Goal: Download file/media

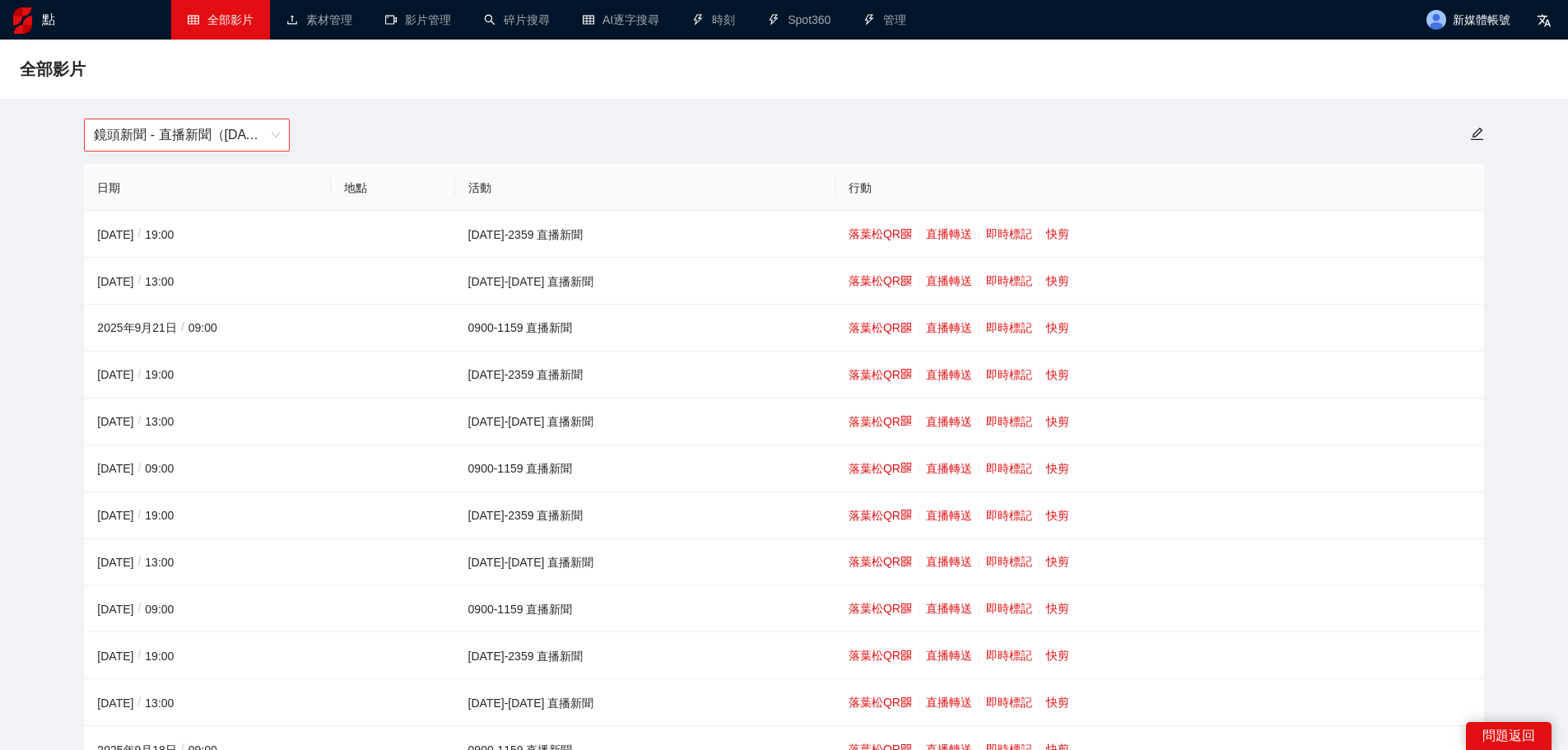
click at [233, 128] on font "鏡頭新聞 - 直播新聞（[DATE]-[DATE]）" at bounding box center [209, 134] width 230 height 14
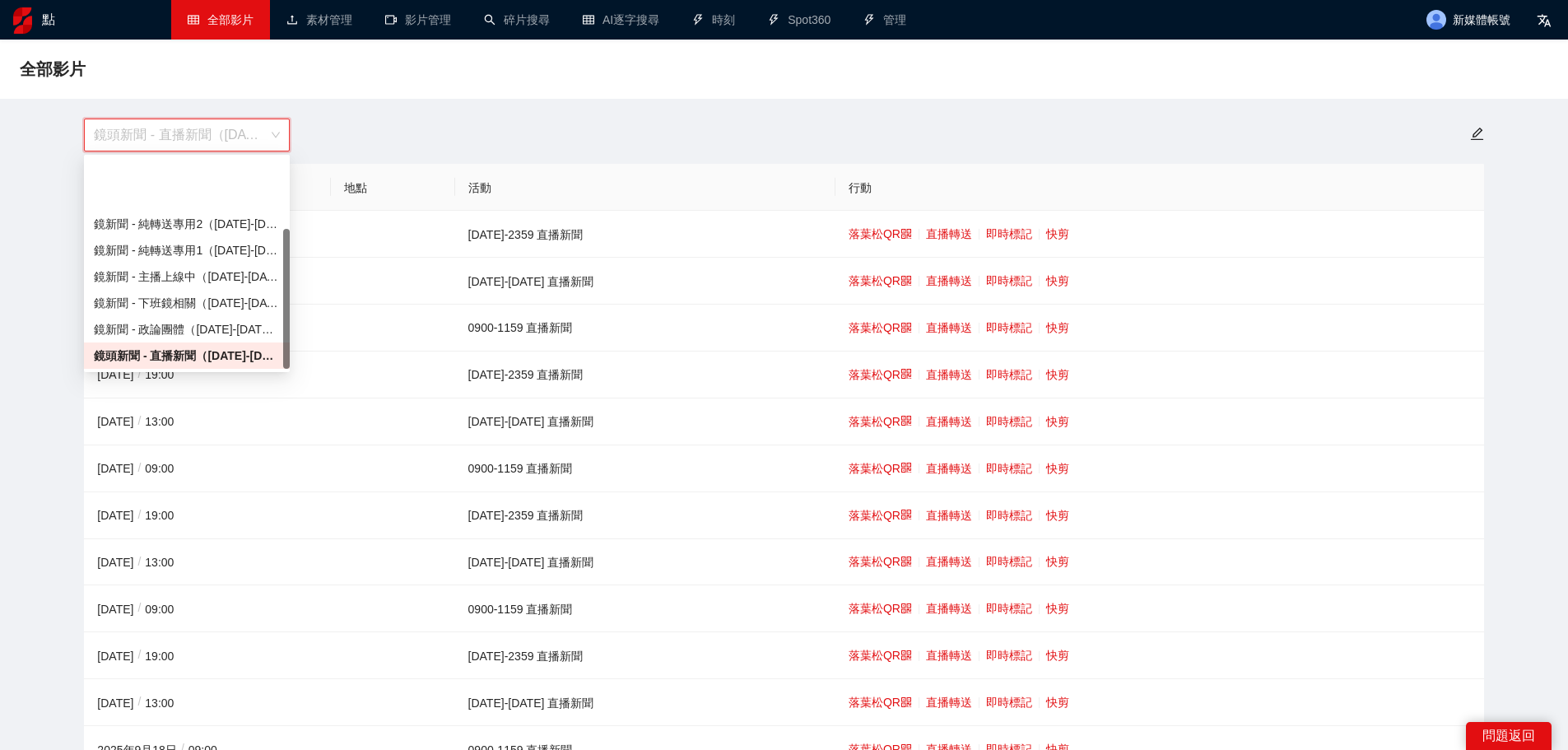
scroll to position [105, 0]
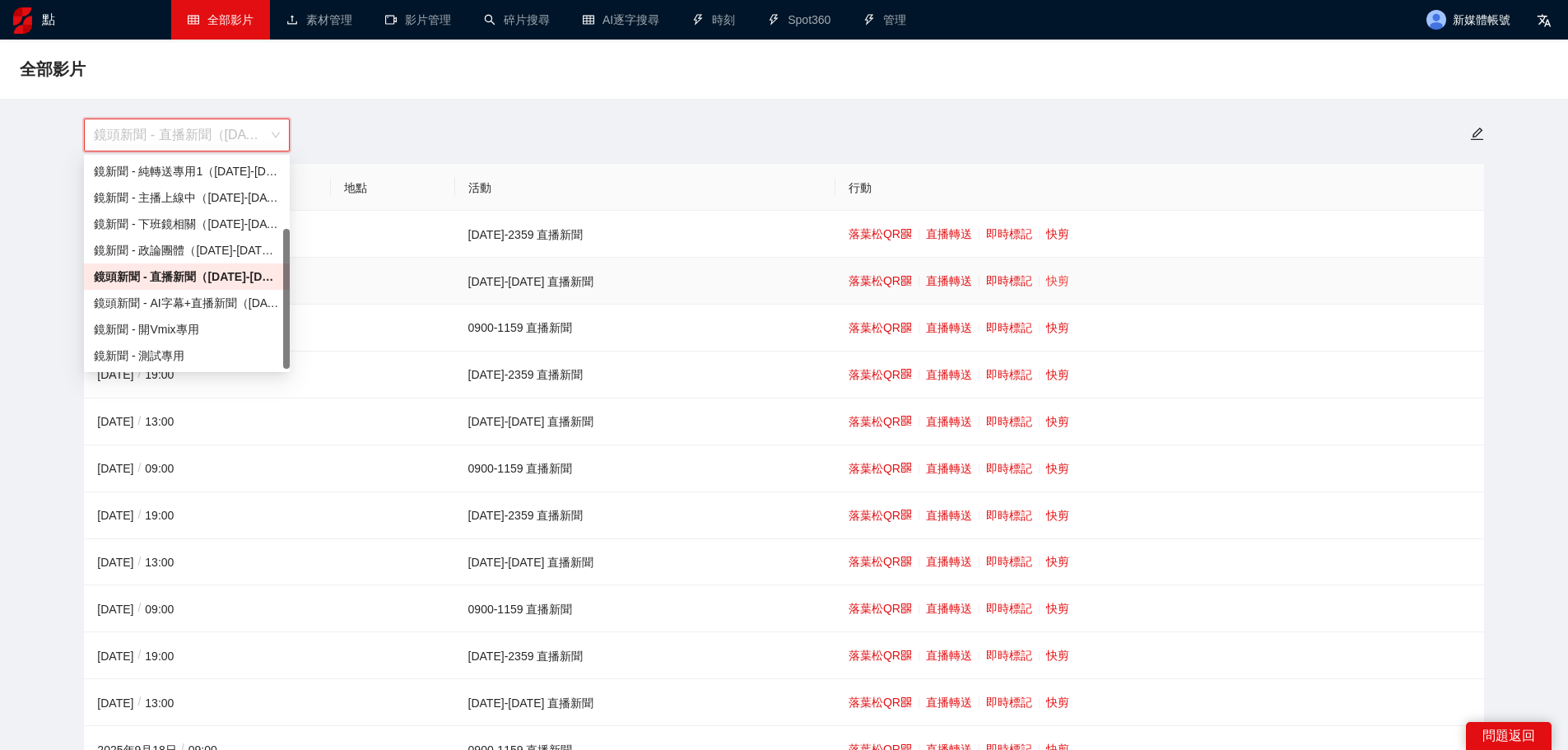
click at [1046, 279] on font "快剪" at bounding box center [1057, 281] width 23 height 13
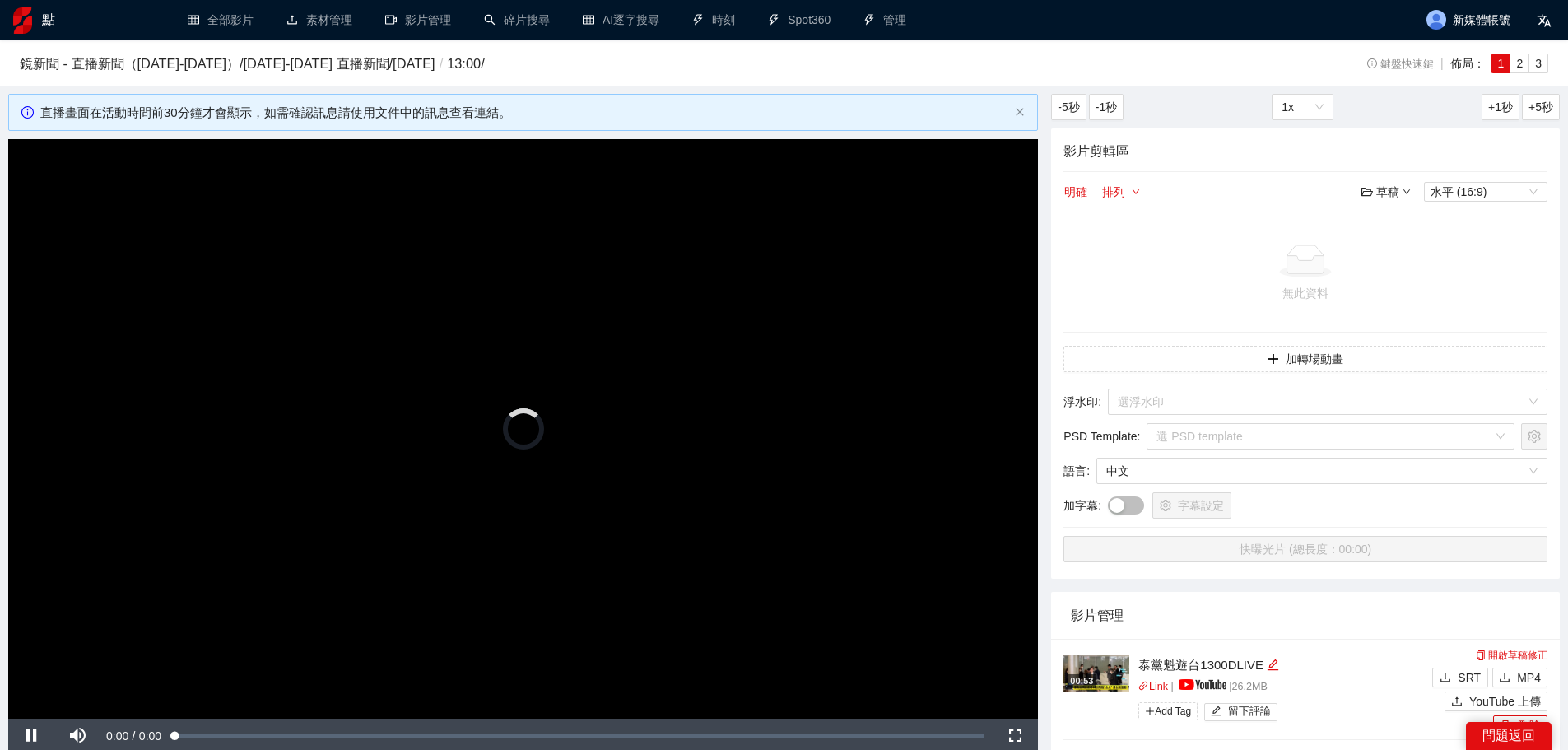
click at [614, 380] on video "Video Player" at bounding box center [523, 429] width 1029 height 580
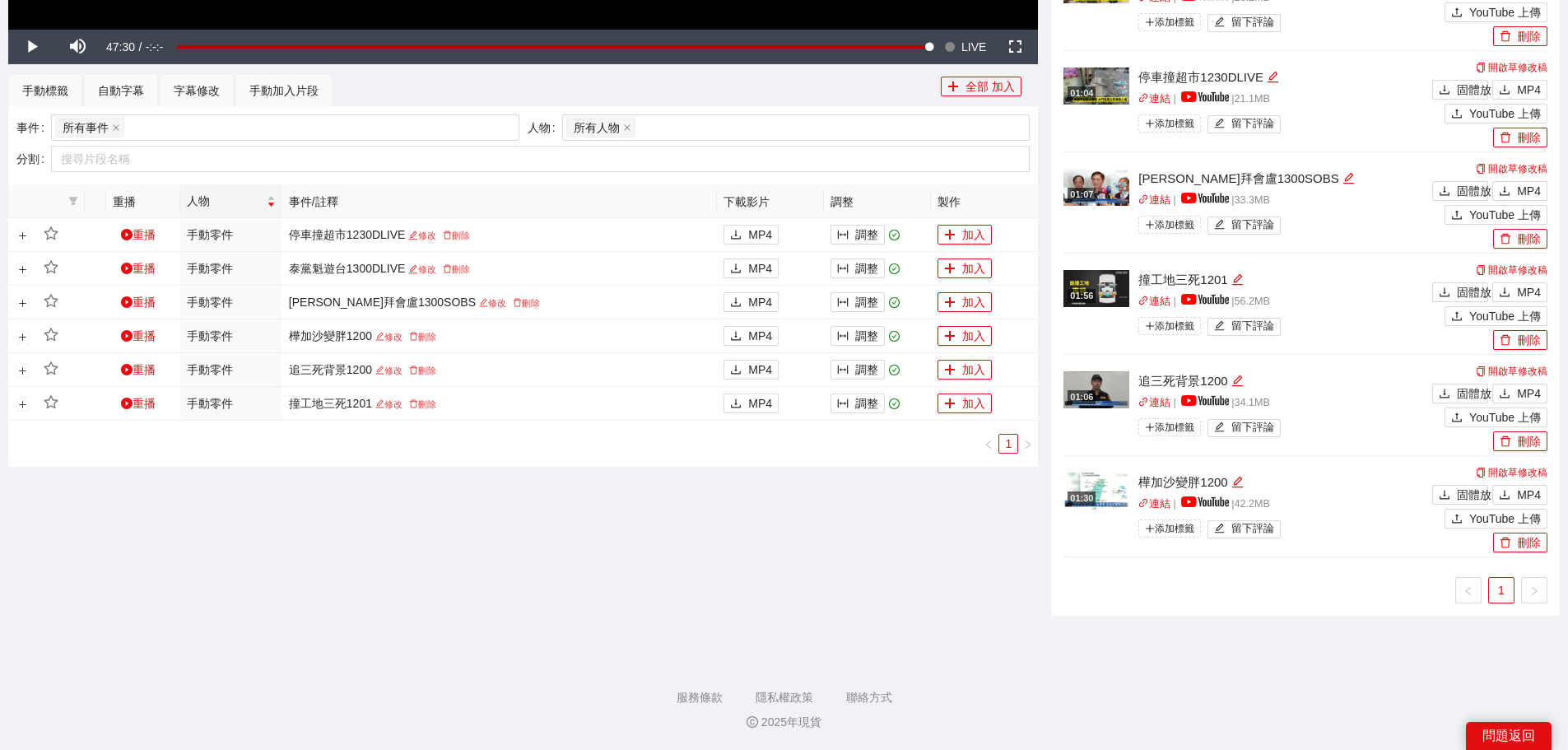
scroll to position [690, 0]
click at [1528, 494] on font "MP4" at bounding box center [1529, 494] width 24 height 13
click at [1533, 390] on font "MP4" at bounding box center [1529, 393] width 24 height 13
click at [1531, 288] on font "MP4" at bounding box center [1529, 291] width 24 height 13
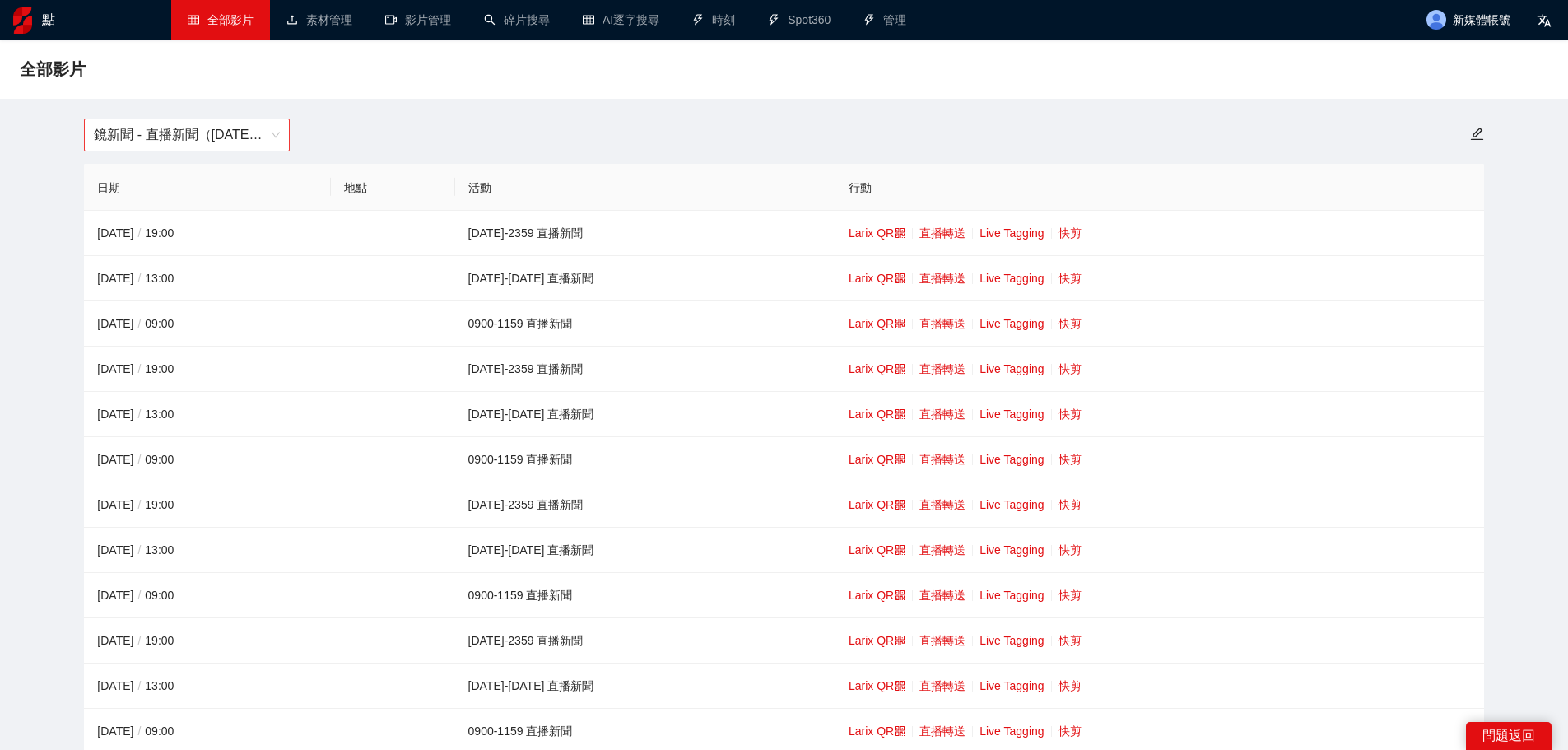
click at [107, 145] on span "鏡新聞 - 直播新聞（[DATE]-[DATE]）" at bounding box center [187, 134] width 186 height 31
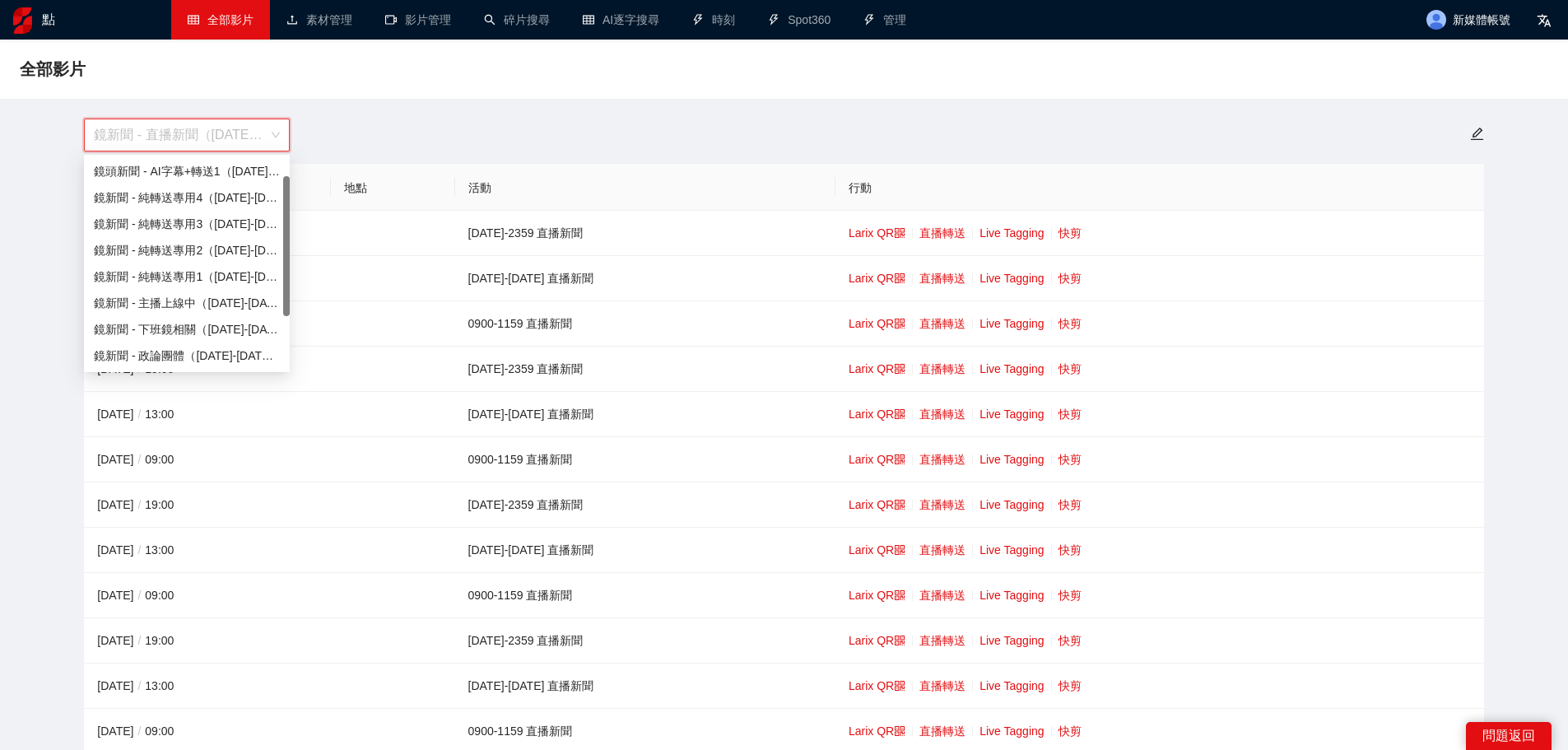
scroll to position [26, 0]
click at [120, 128] on span "鏡新聞 - 直播新聞（[DATE]-[DATE]）" at bounding box center [187, 134] width 186 height 31
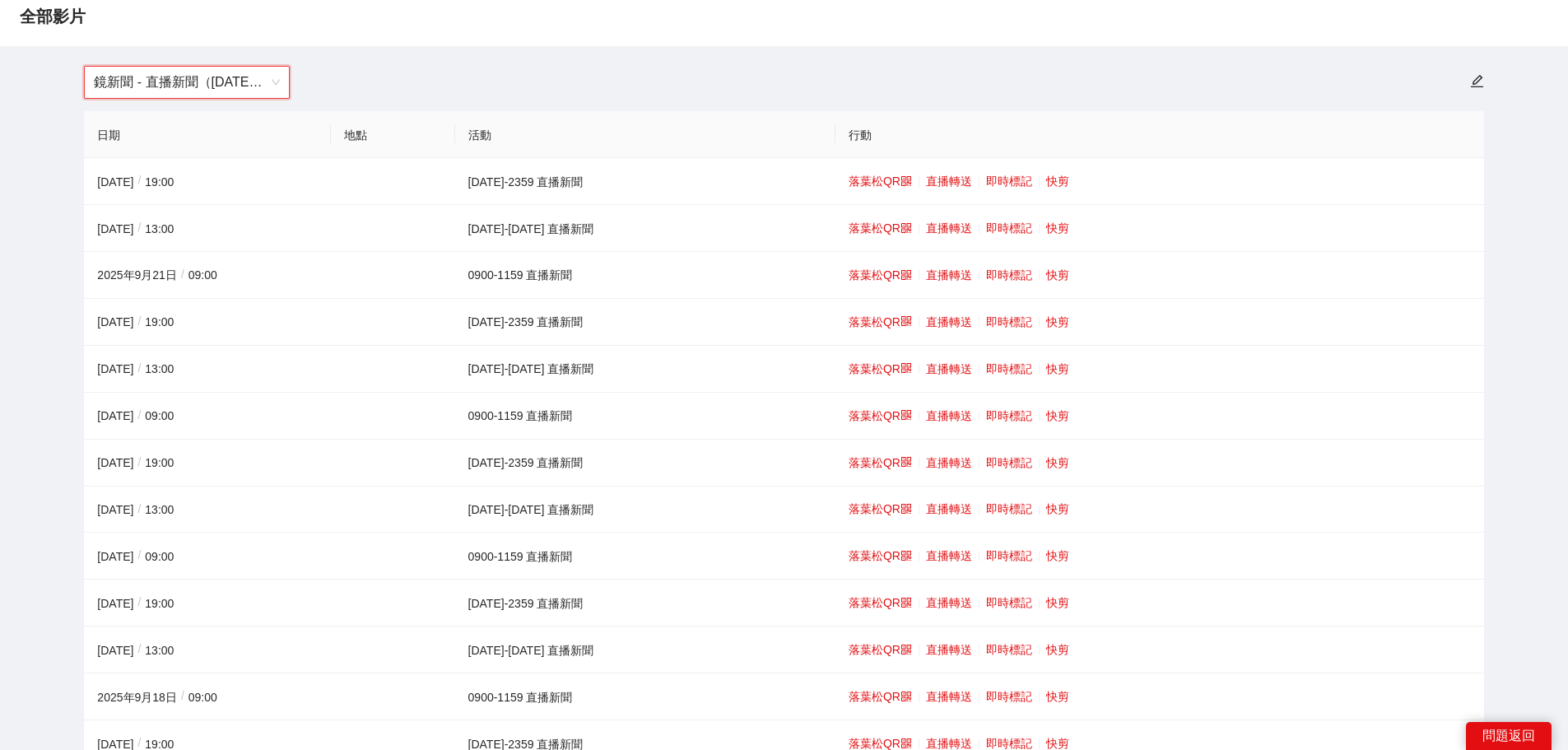
scroll to position [82, 0]
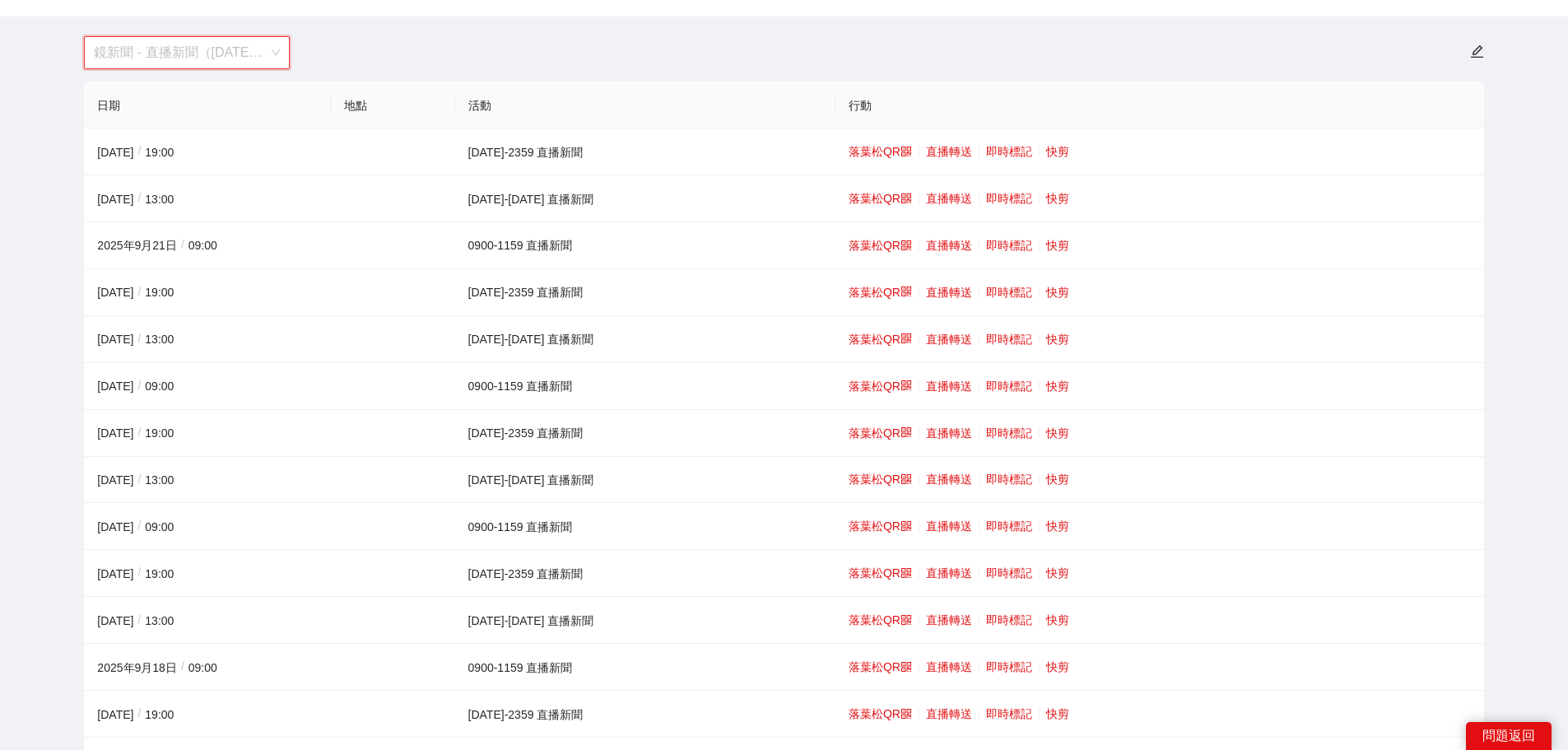
click at [238, 50] on span "鏡新聞 - 直播新聞（[DATE]-[DATE]）" at bounding box center [187, 52] width 186 height 31
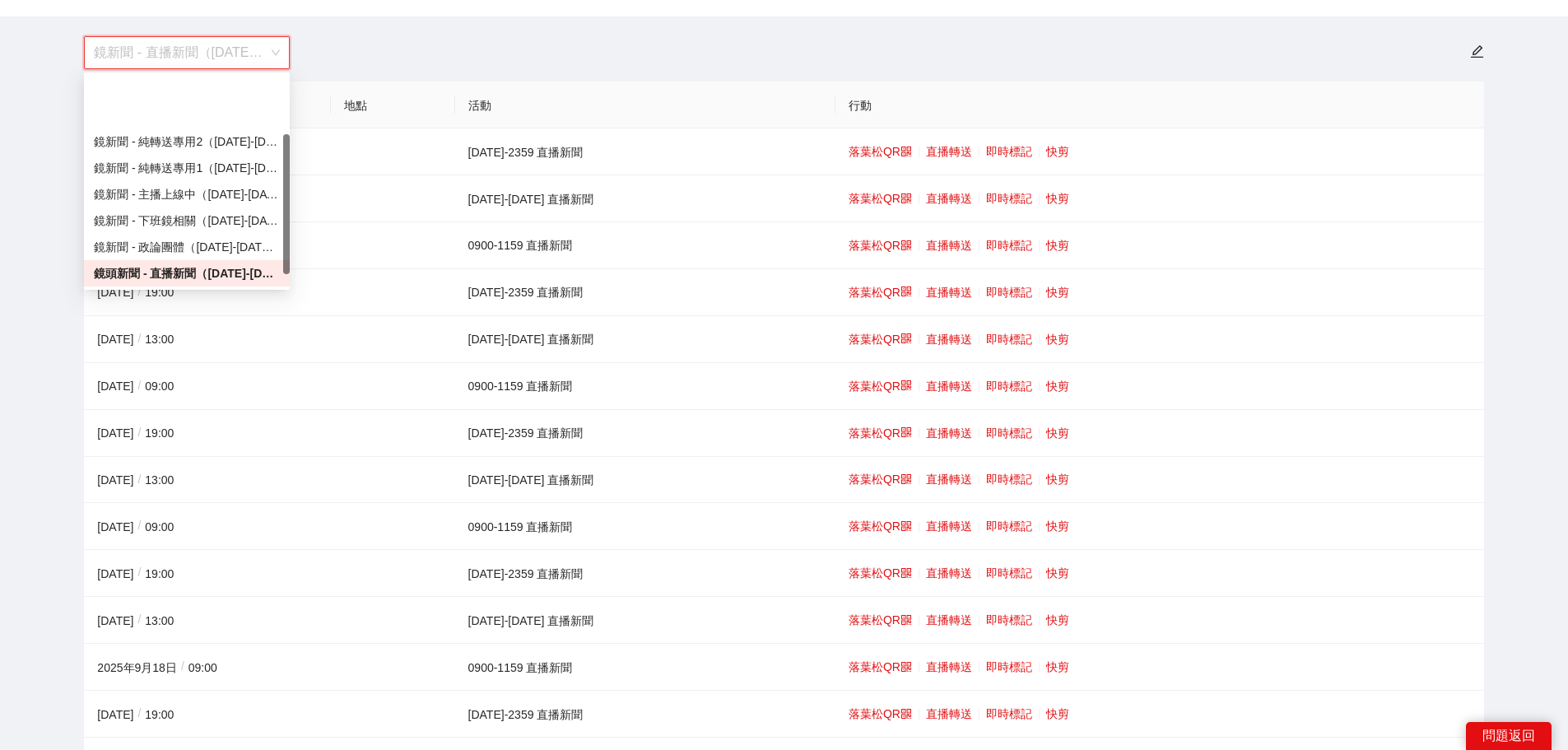
scroll to position [87, 0]
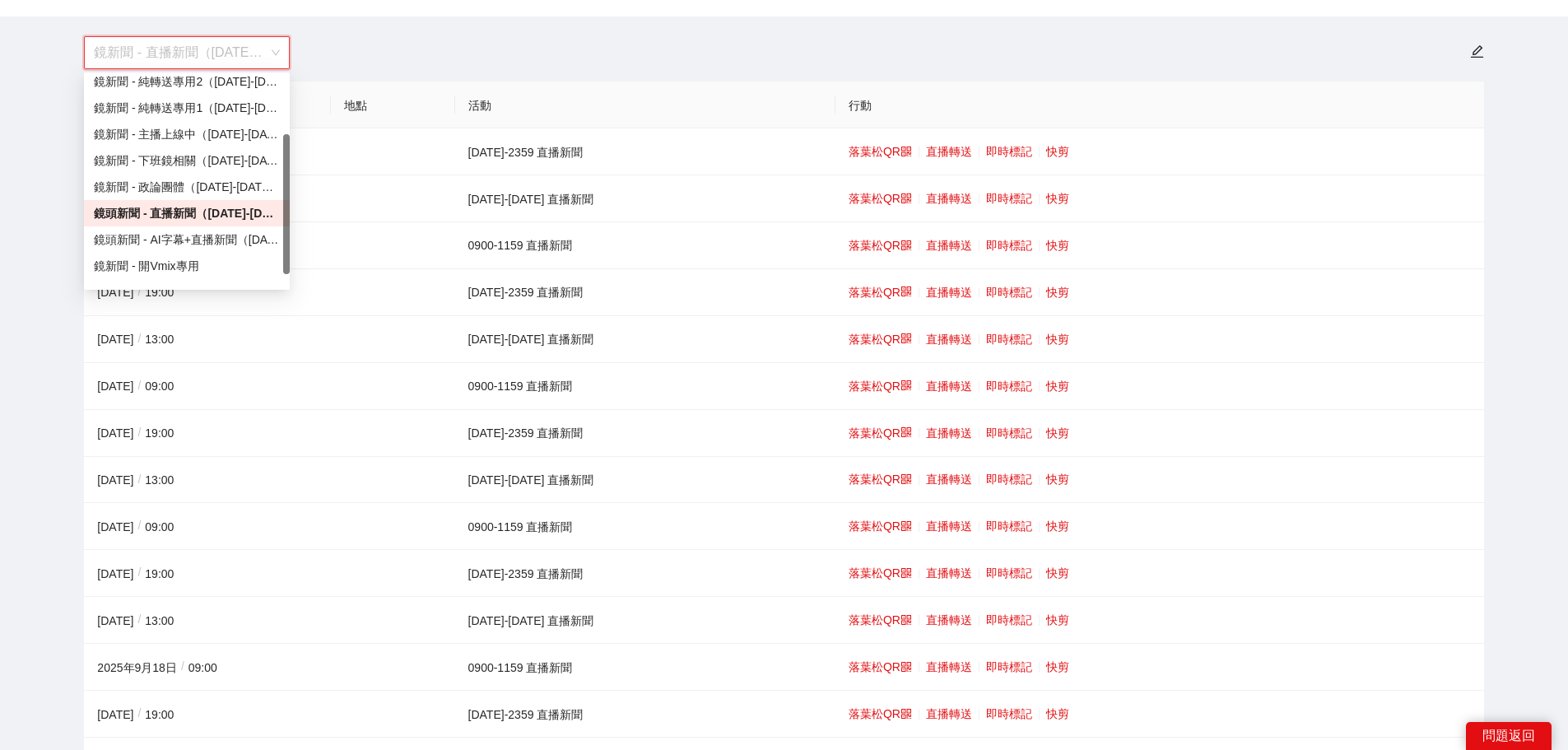
drag, startPoint x: 288, startPoint y: 111, endPoint x: 277, endPoint y: 151, distance: 41.5
click at [277, 151] on div "鏡新聞 - 純轉送專用2（[DATE]-[DATE]） 鏡新聞 - 純轉送專用1（[DATE]-[DATE]） 鏡新聞 - 主播上線中（[DATE]-[DAT…" at bounding box center [186, 181] width 206 height 211
click at [178, 239] on font "鏡頭新聞 - AI字幕+直播新聞（[DATE]-[DATE]）" at bounding box center [215, 239] width 243 height 13
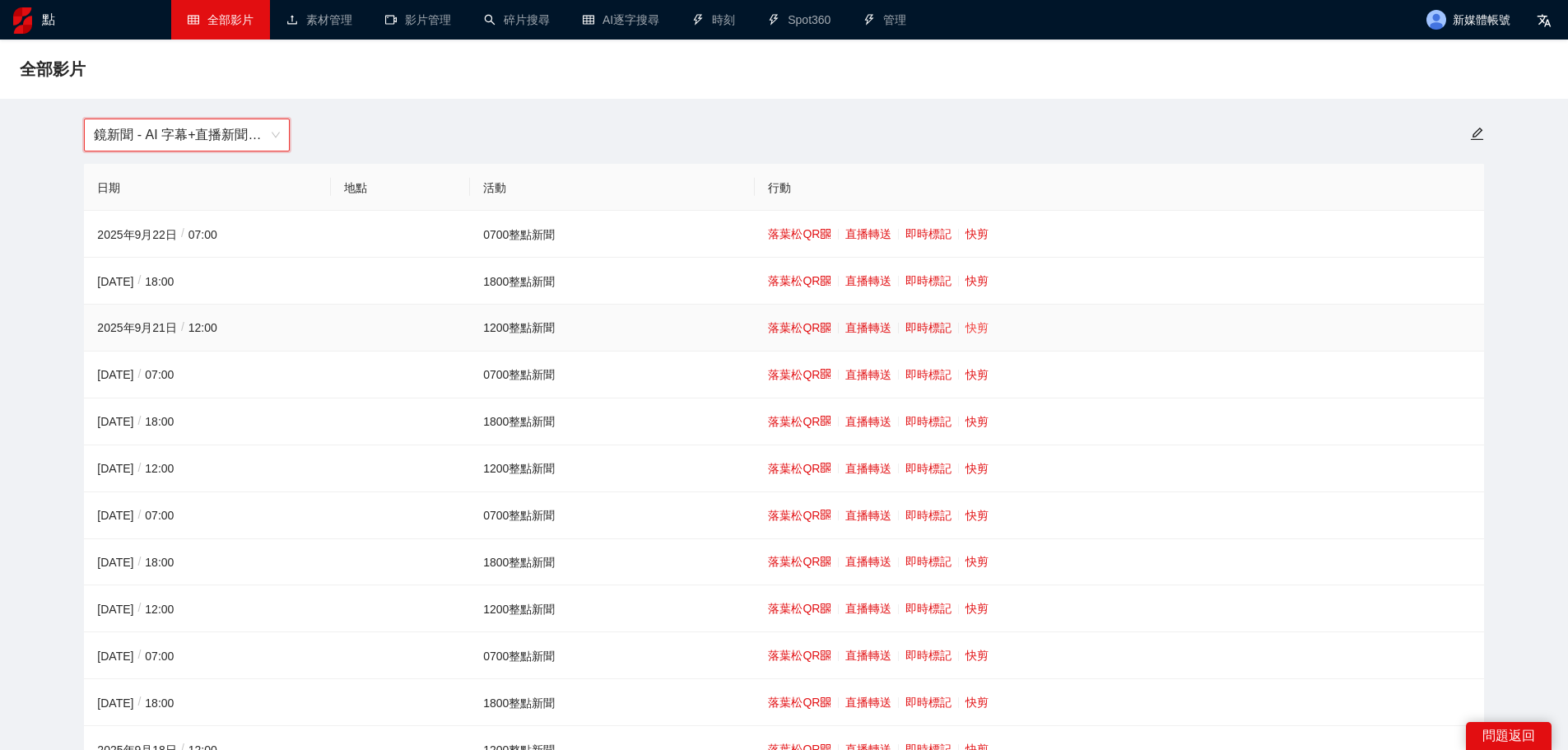
click at [976, 322] on font "快剪" at bounding box center [976, 328] width 23 height 13
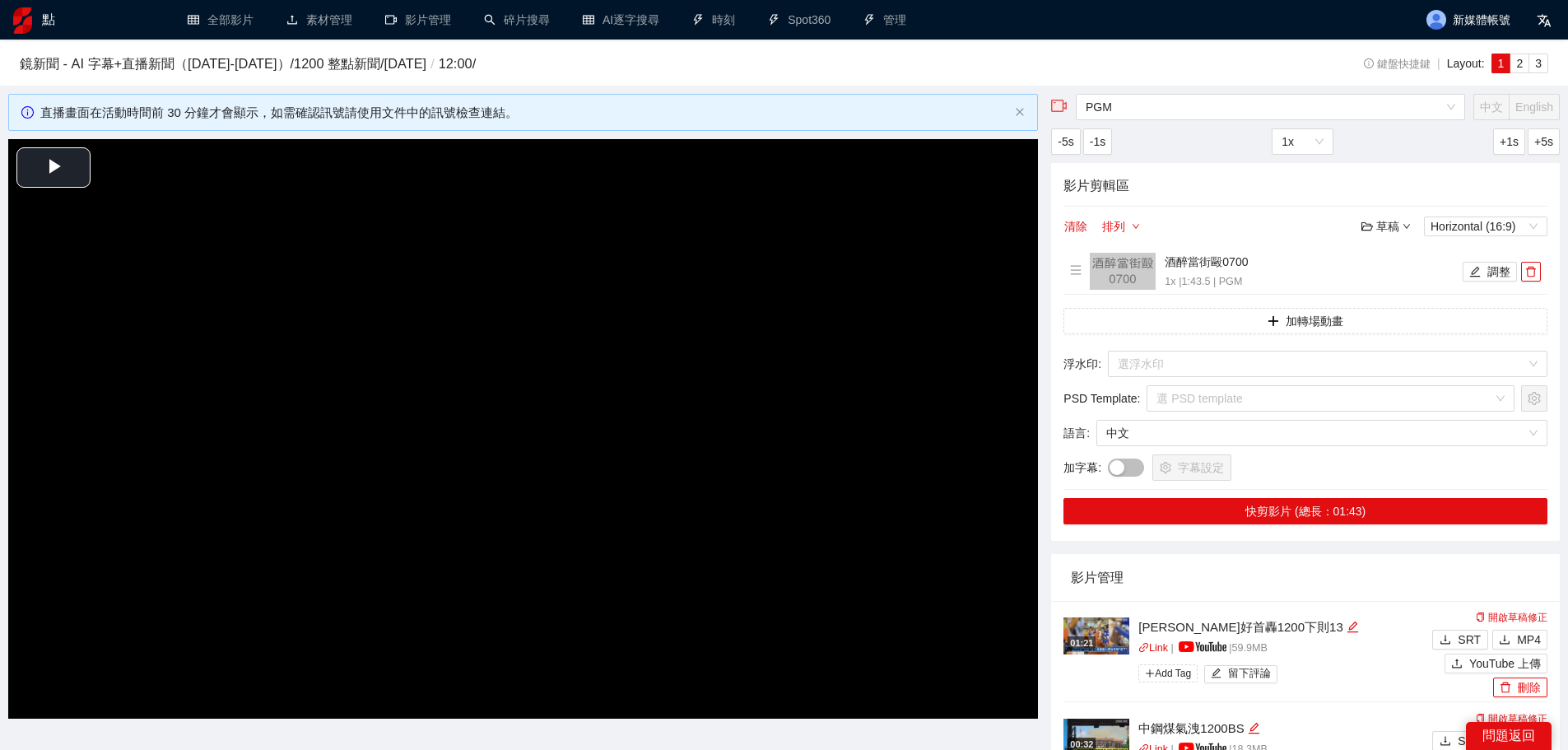
click at [615, 365] on video "Video Player" at bounding box center [523, 429] width 1029 height 580
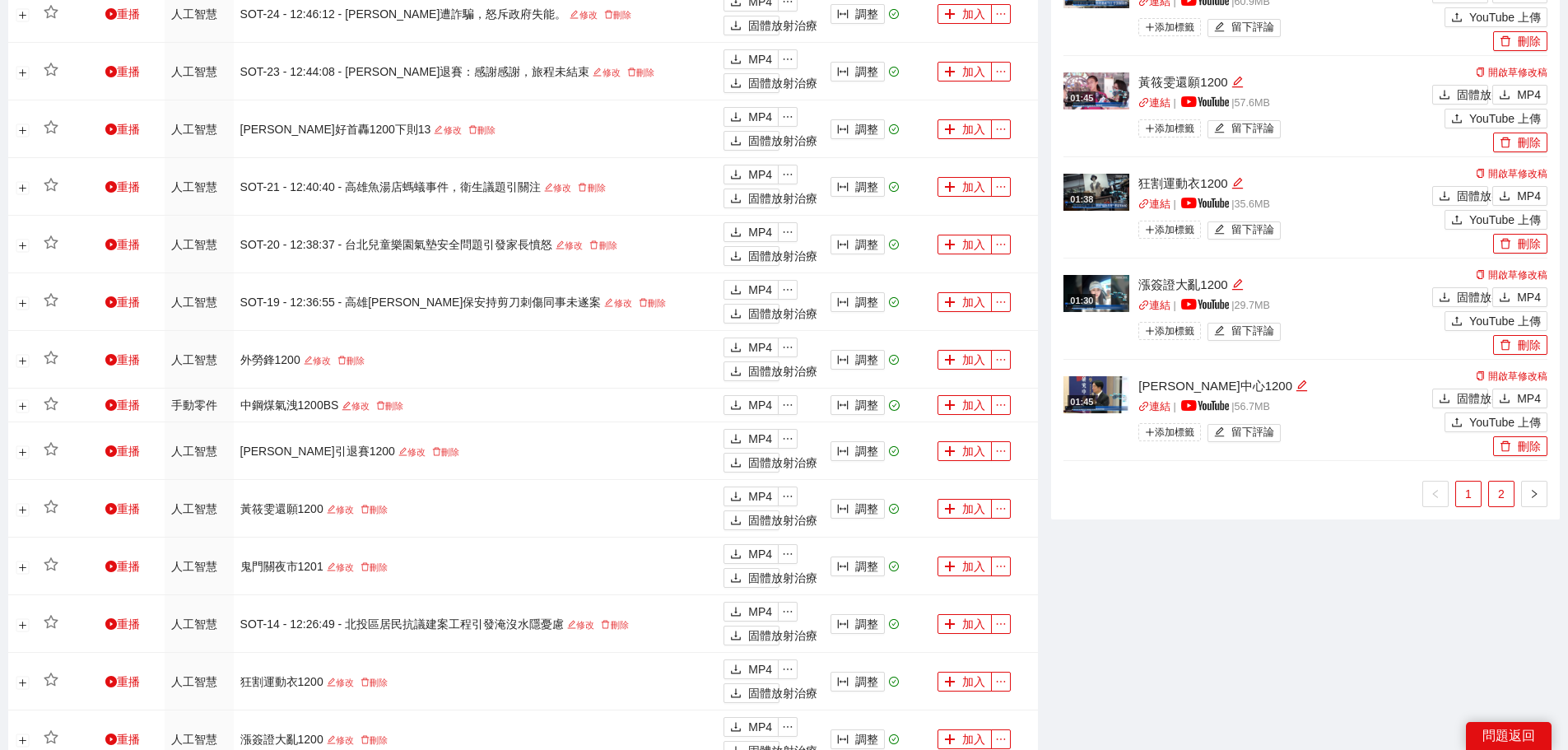
click at [1490, 490] on link "2" at bounding box center [1500, 493] width 24 height 24
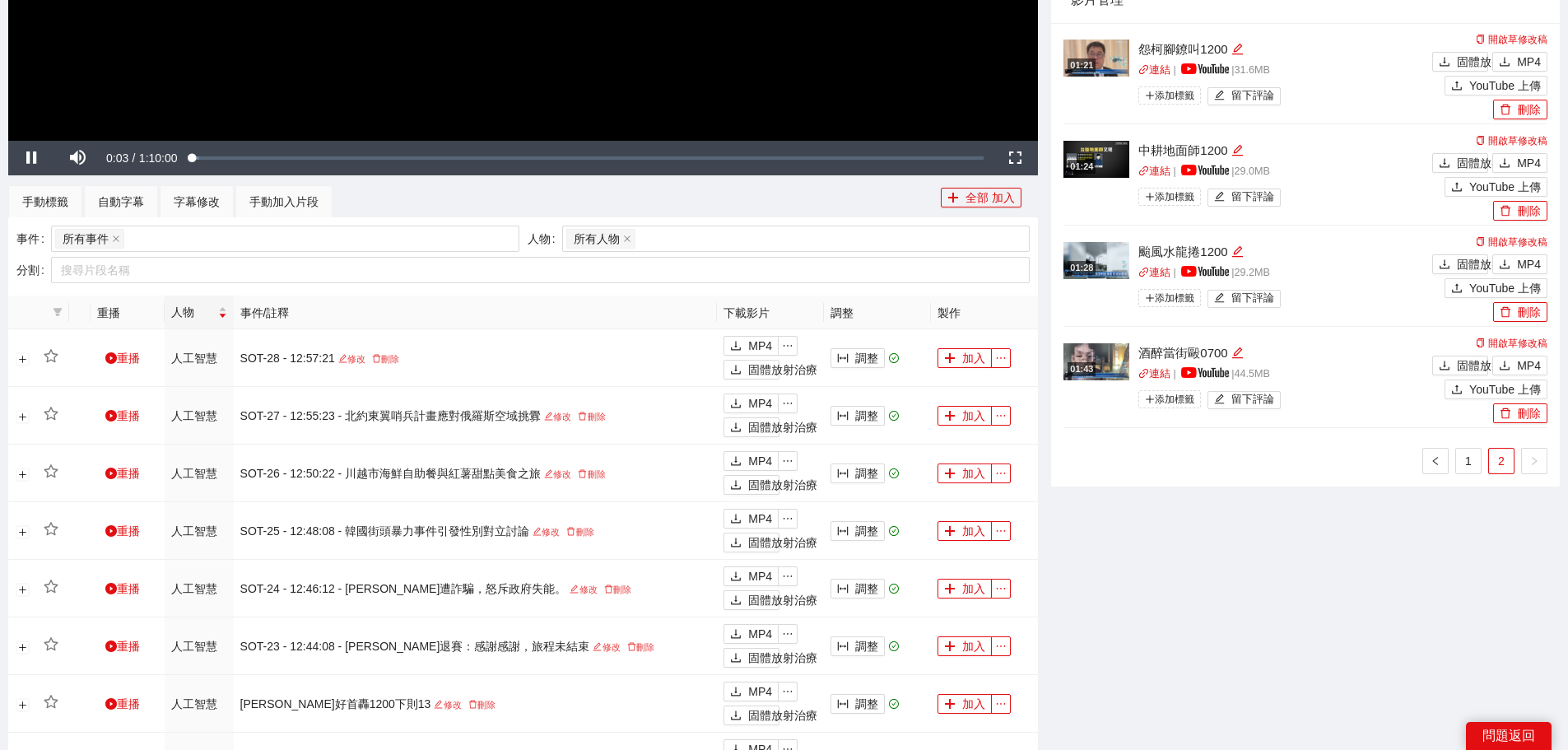
scroll to position [494, 0]
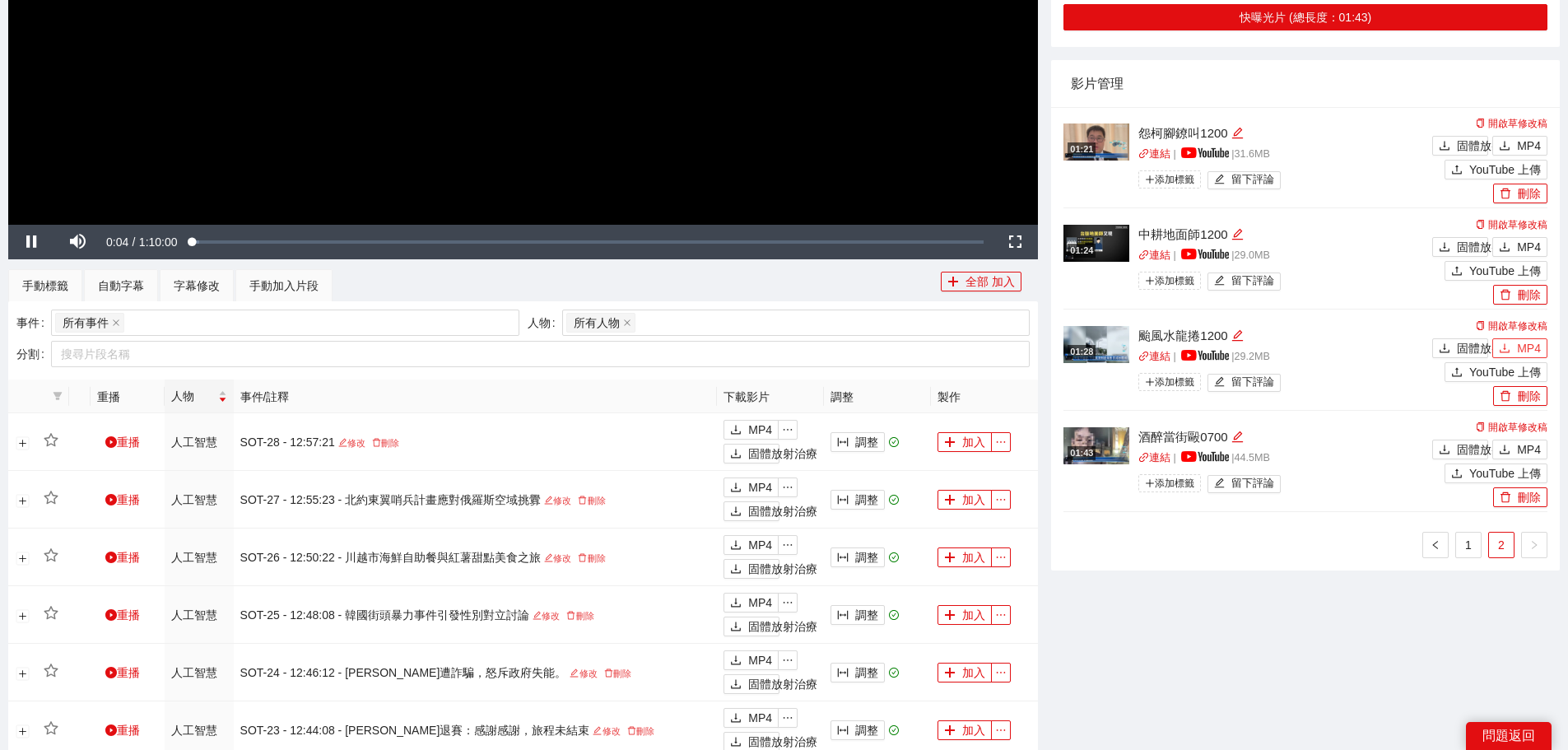
click at [1524, 342] on font "MP4" at bounding box center [1529, 349] width 24 height 13
click at [1520, 240] on font "MP4" at bounding box center [1529, 247] width 24 height 13
click at [1526, 139] on font "MP4" at bounding box center [1529, 146] width 24 height 13
click at [1468, 538] on font "1" at bounding box center [1468, 545] width 7 height 13
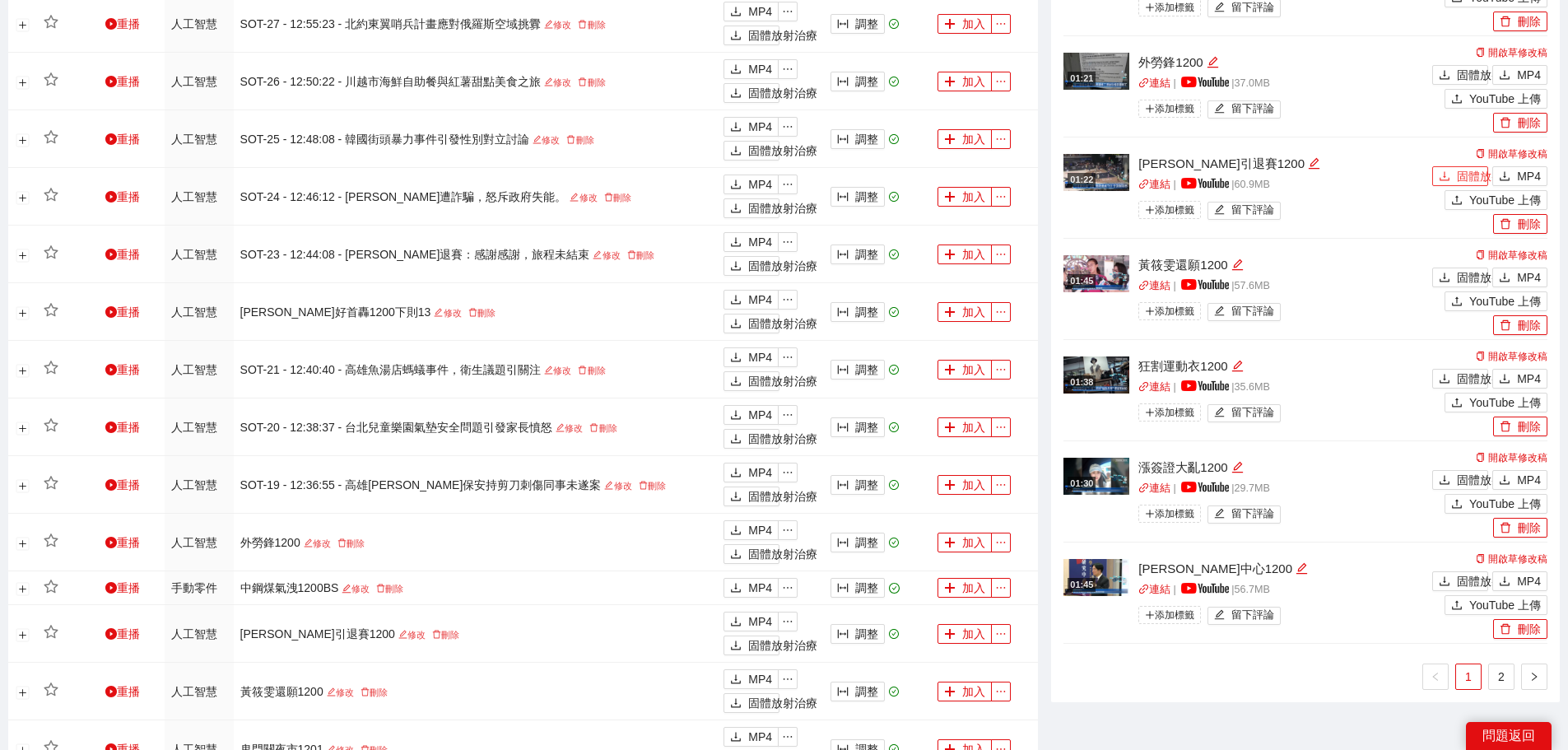
scroll to position [1152, 0]
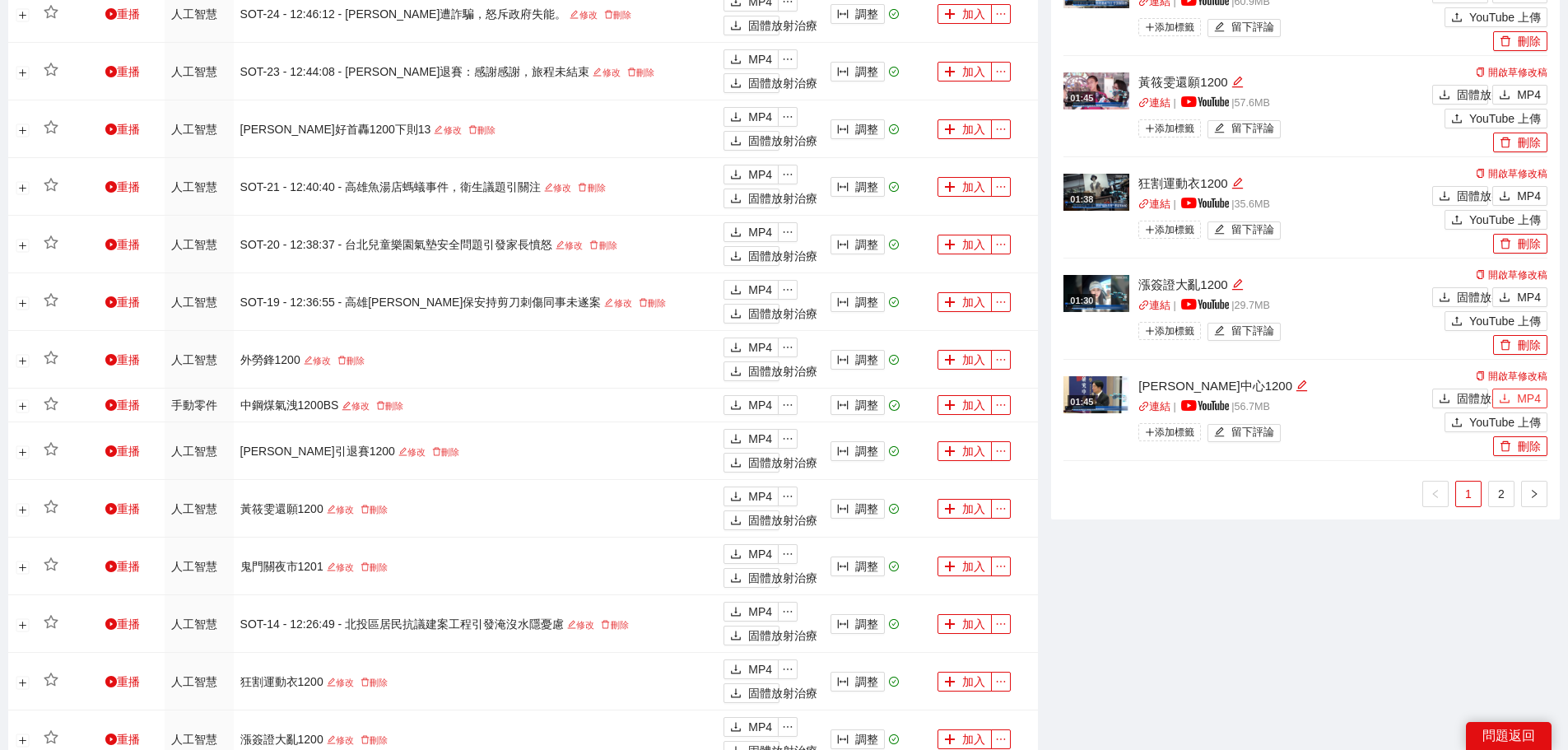
click at [1530, 393] on font "MP4" at bounding box center [1529, 399] width 24 height 13
click at [1509, 287] on button "MP4" at bounding box center [1519, 297] width 55 height 20
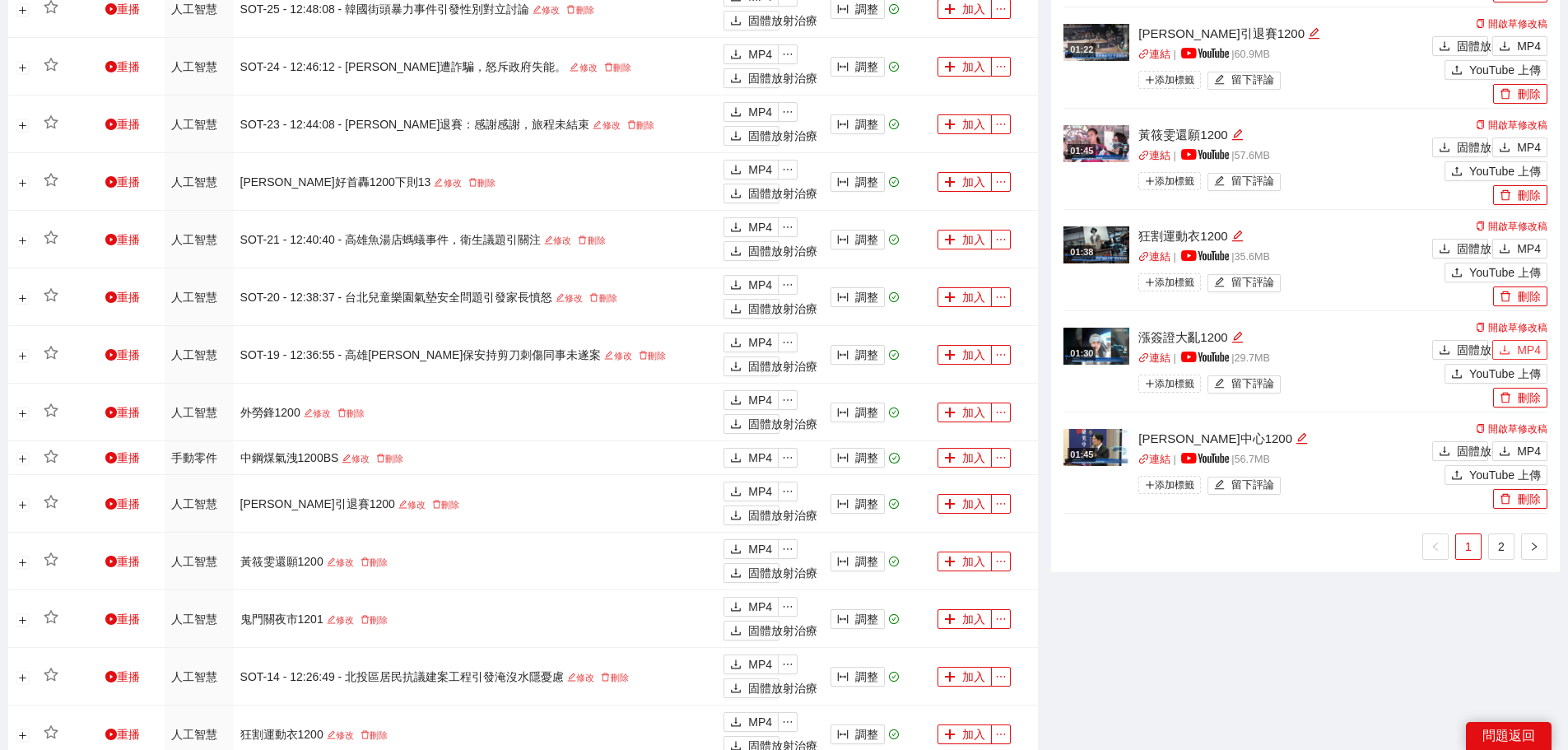
scroll to position [1070, 0]
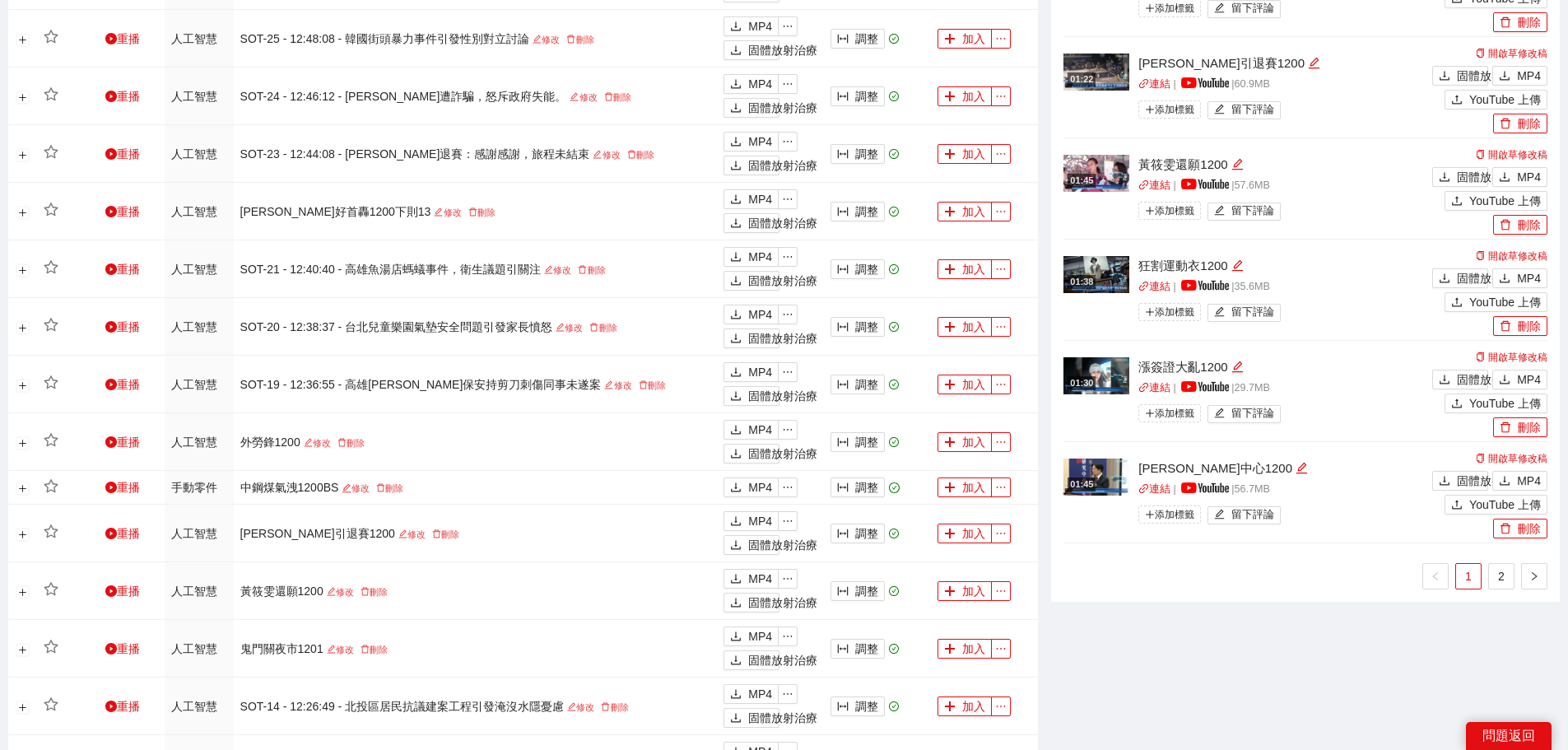
click at [1518, 265] on div "固體放射治療 MP4" at bounding box center [1487, 276] width 119 height 24
click at [1529, 279] on font "MP4" at bounding box center [1529, 279] width 24 height 13
click at [1526, 170] on font "MP4" at bounding box center [1529, 177] width 24 height 13
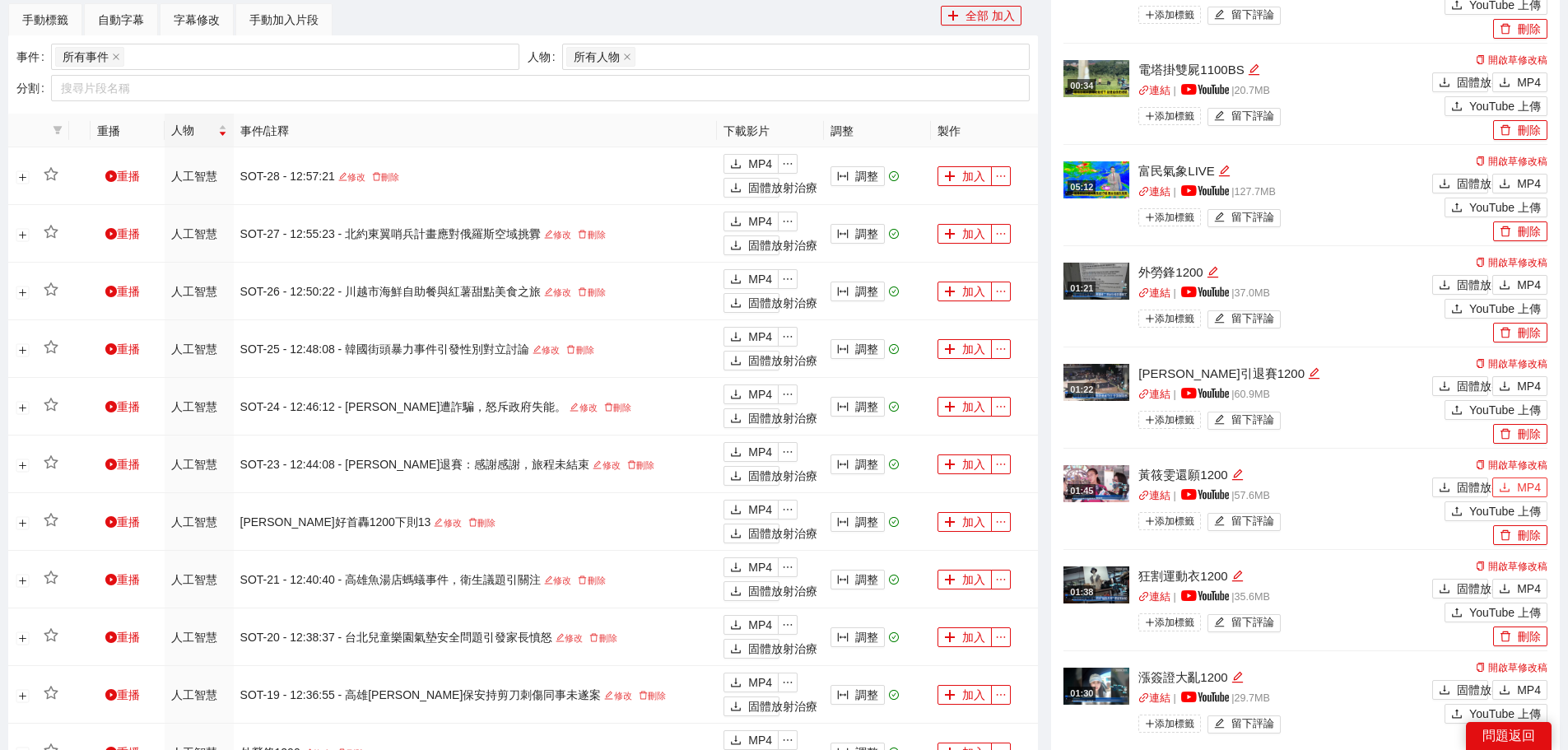
scroll to position [741, 0]
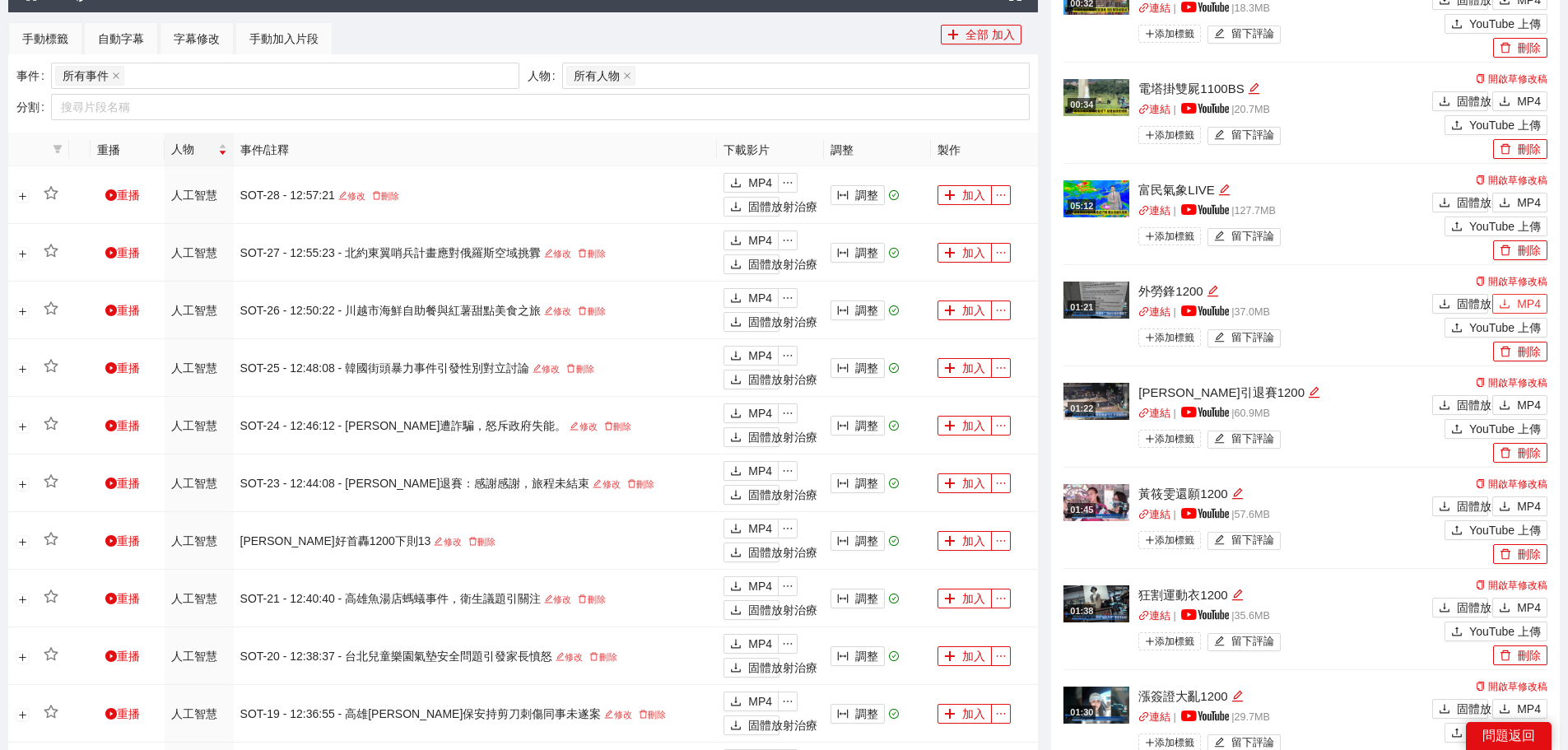
click at [1521, 297] on font "MP4" at bounding box center [1529, 304] width 24 height 13
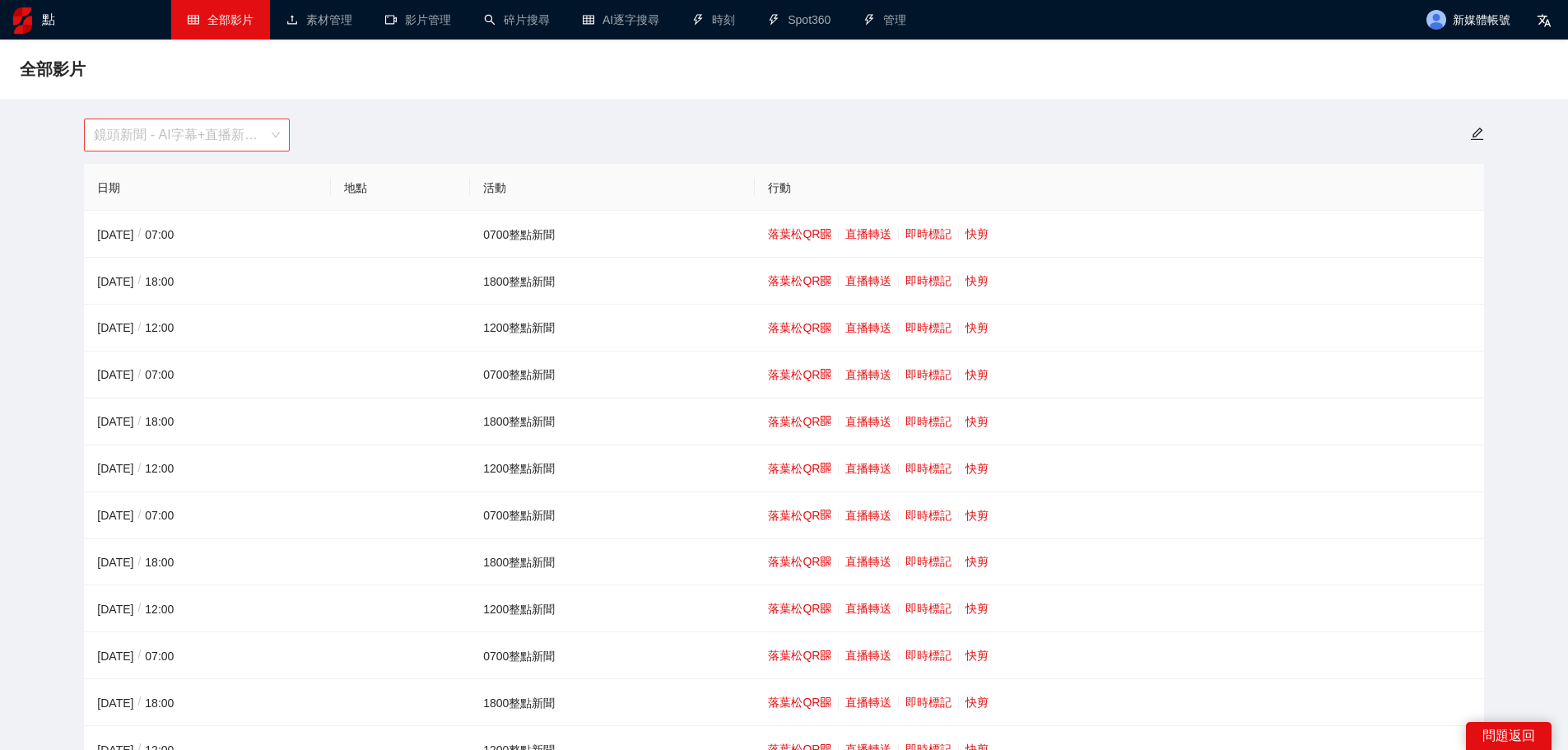
click at [214, 134] on font "鏡頭新聞 - AI字幕+直播新聞（[DATE]-[DATE]）" at bounding box center [233, 134] width 277 height 14
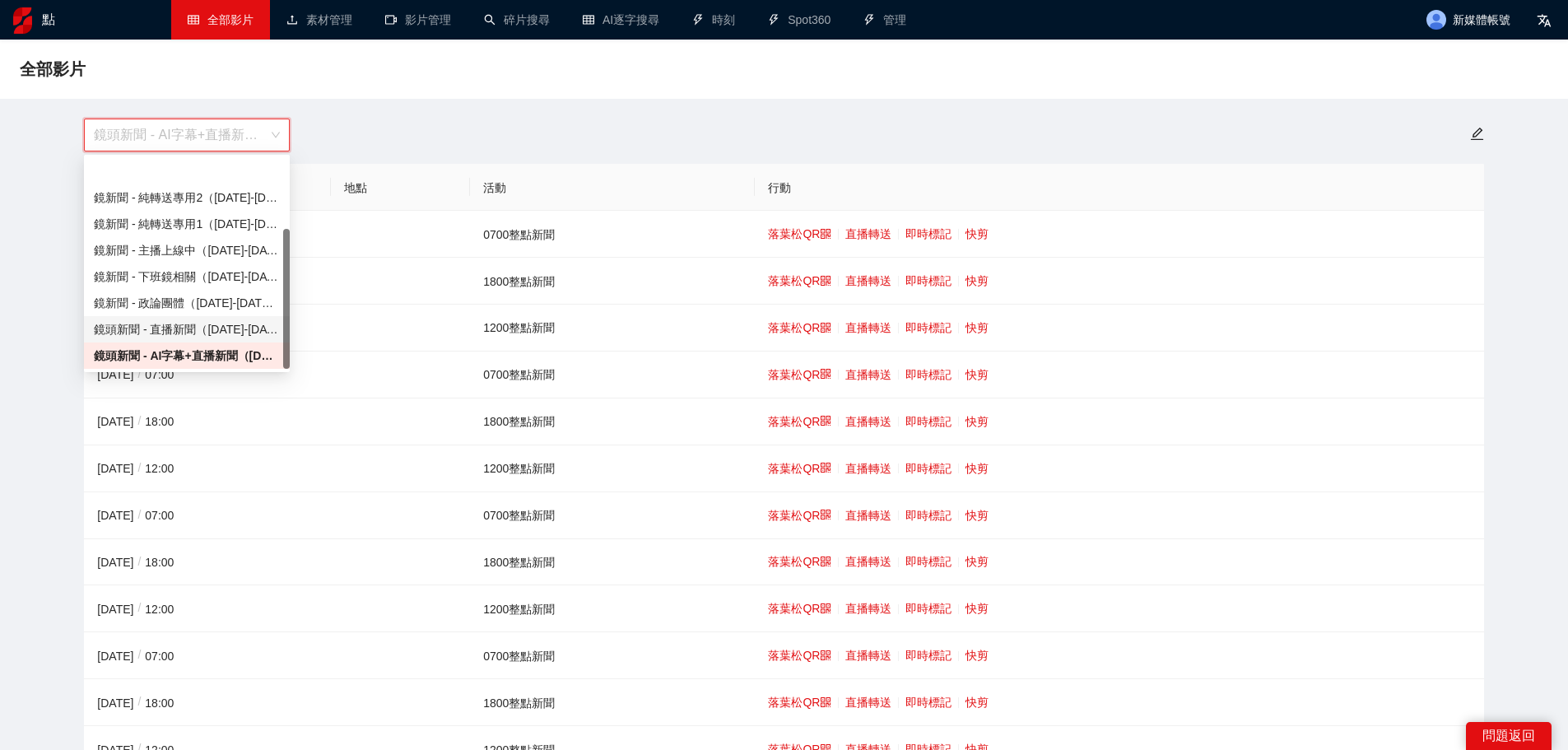
scroll to position [105, 0]
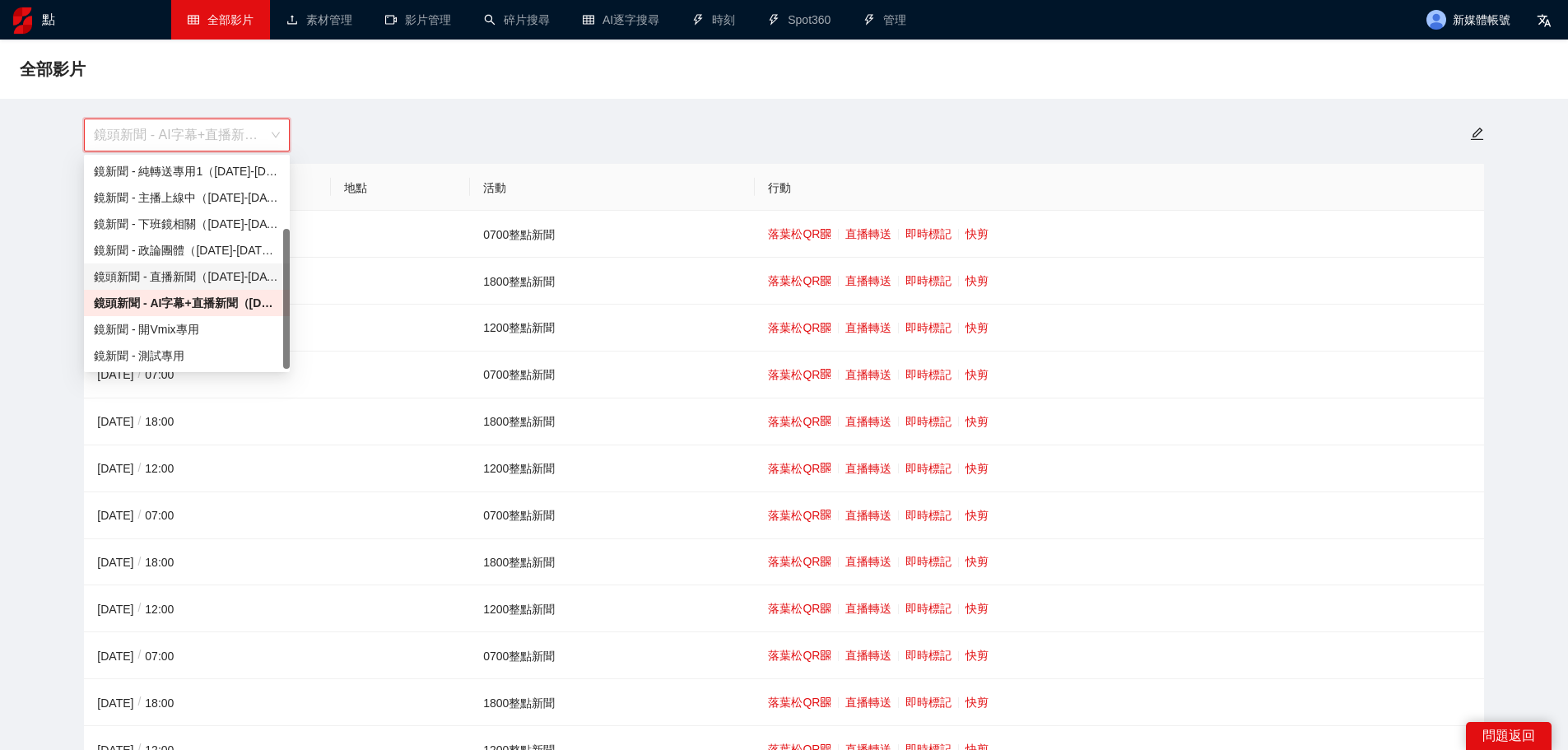
click at [186, 279] on font "鏡頭新聞 - 直播新聞（[DATE]-[DATE]）" at bounding box center [195, 277] width 201 height 13
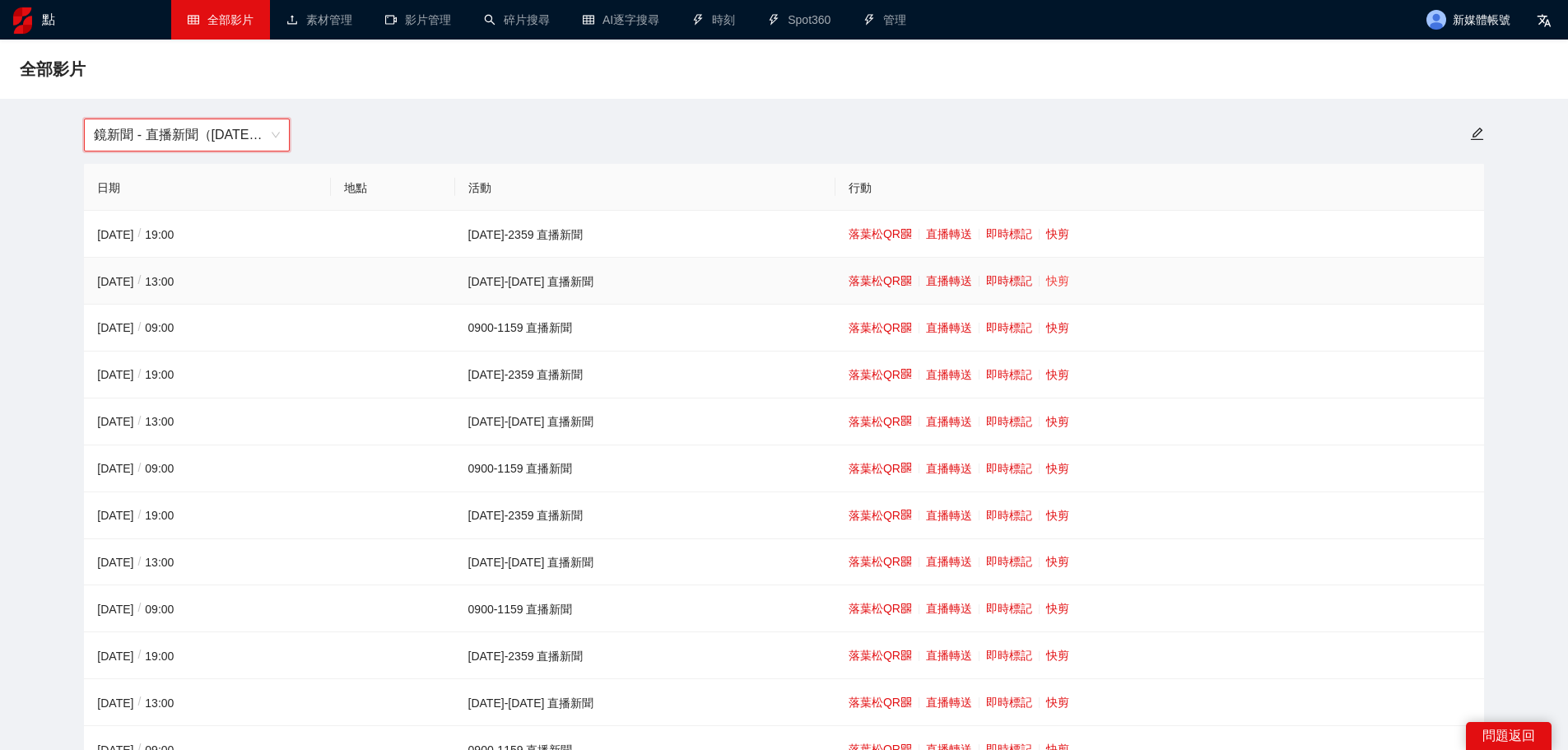
drag, startPoint x: 1008, startPoint y: 280, endPoint x: 1017, endPoint y: 275, distance: 10.3
click at [1011, 278] on td "落葉松QR 直播轉送 即時標記 快剪" at bounding box center [1159, 281] width 648 height 47
click at [1046, 275] on font "快剪" at bounding box center [1057, 281] width 23 height 13
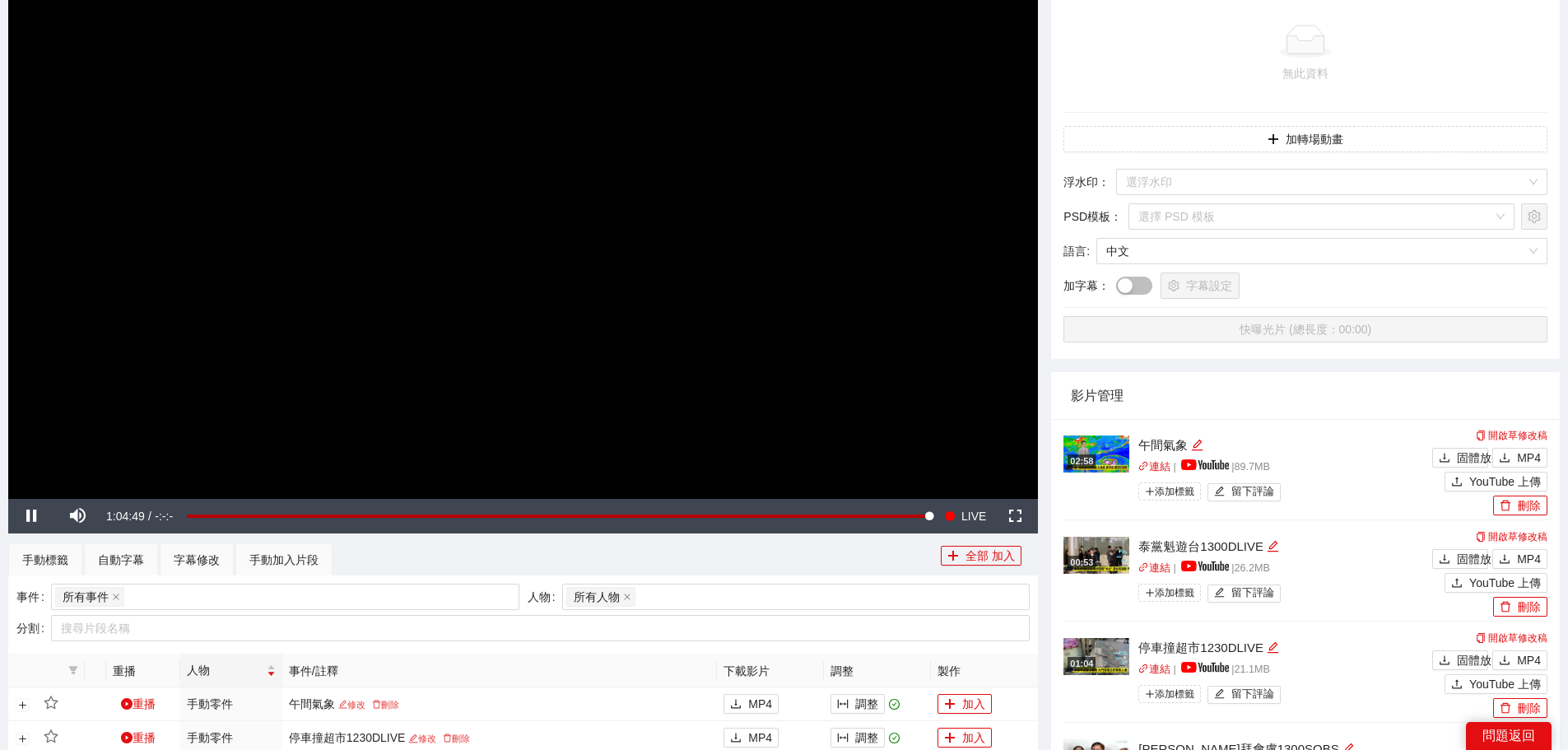
scroll to position [247, 0]
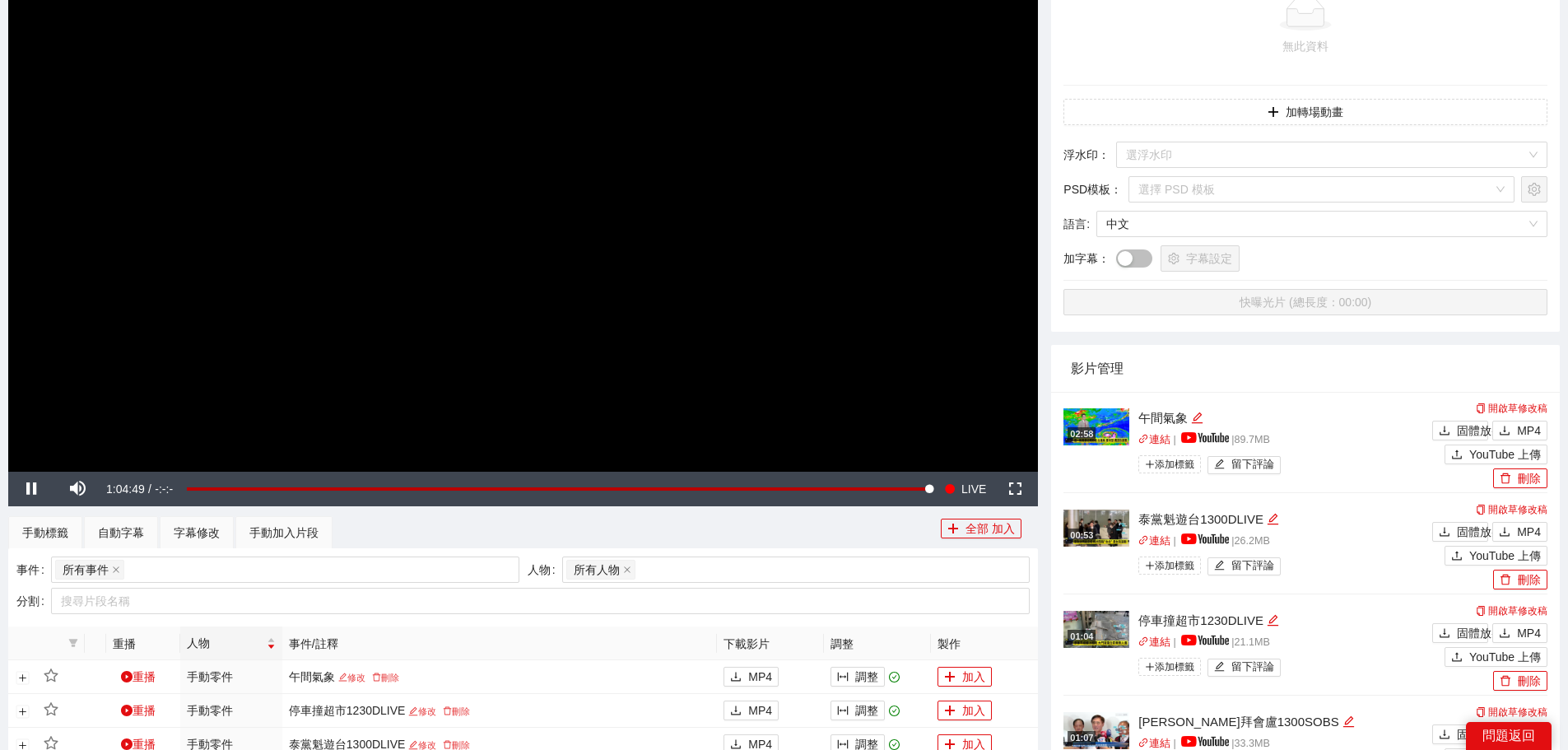
click at [802, 244] on video "Video Player" at bounding box center [523, 182] width 1029 height 580
